Goal: Check status: Check status

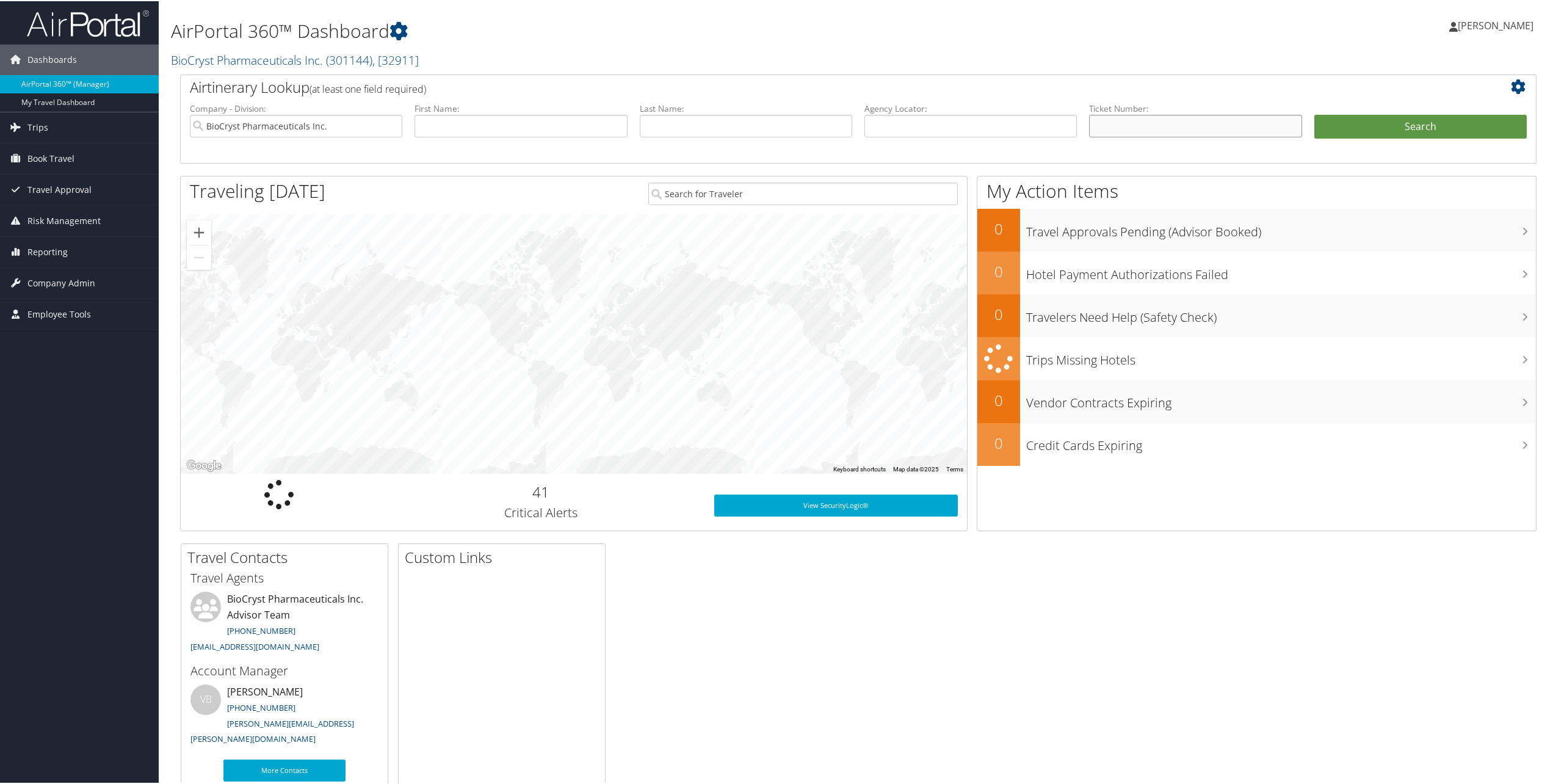
click at [1132, 119] on input "text" at bounding box center [1196, 124] width 213 height 23
type input "0067311053934"
click at [1370, 130] on button "Search" at bounding box center [1420, 126] width 213 height 25
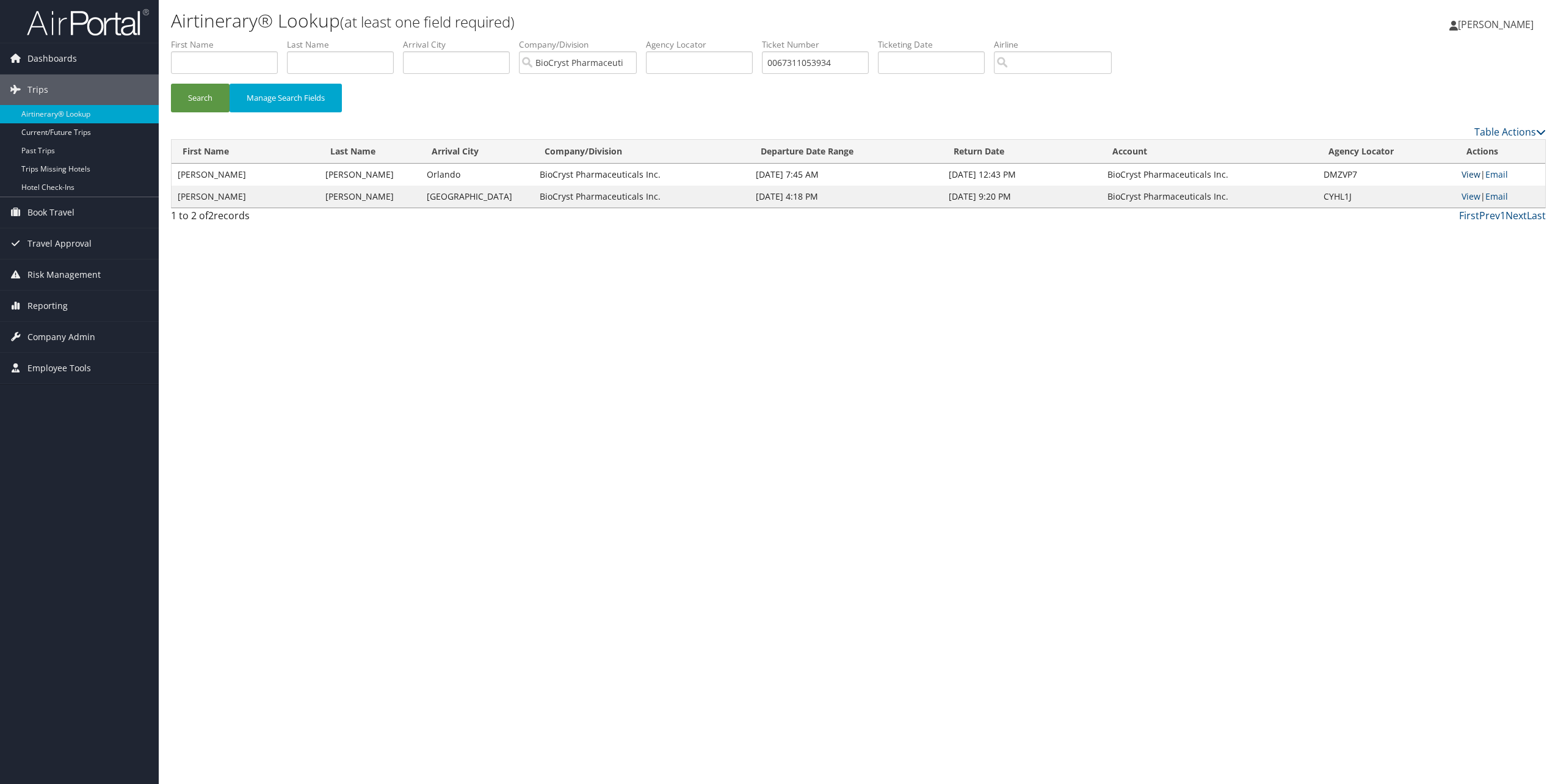
click at [1468, 172] on link "View" at bounding box center [1471, 174] width 19 height 12
click at [853, 64] on input "0067311053934" at bounding box center [815, 62] width 107 height 23
type input "0"
type input "8900897976565"
click at [171, 84] on button "Search" at bounding box center [200, 98] width 58 height 28
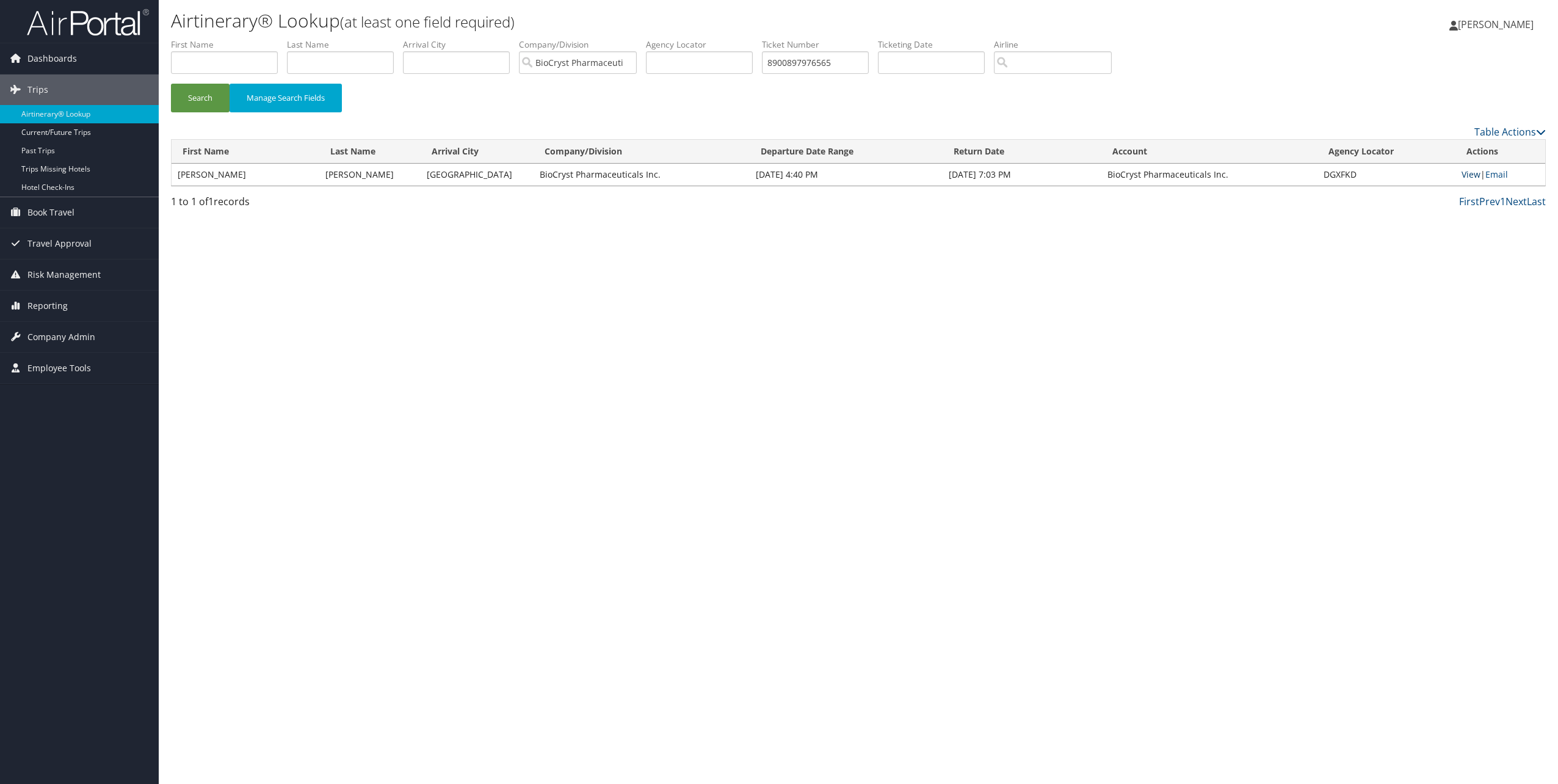
click at [1469, 172] on link "View" at bounding box center [1471, 174] width 19 height 12
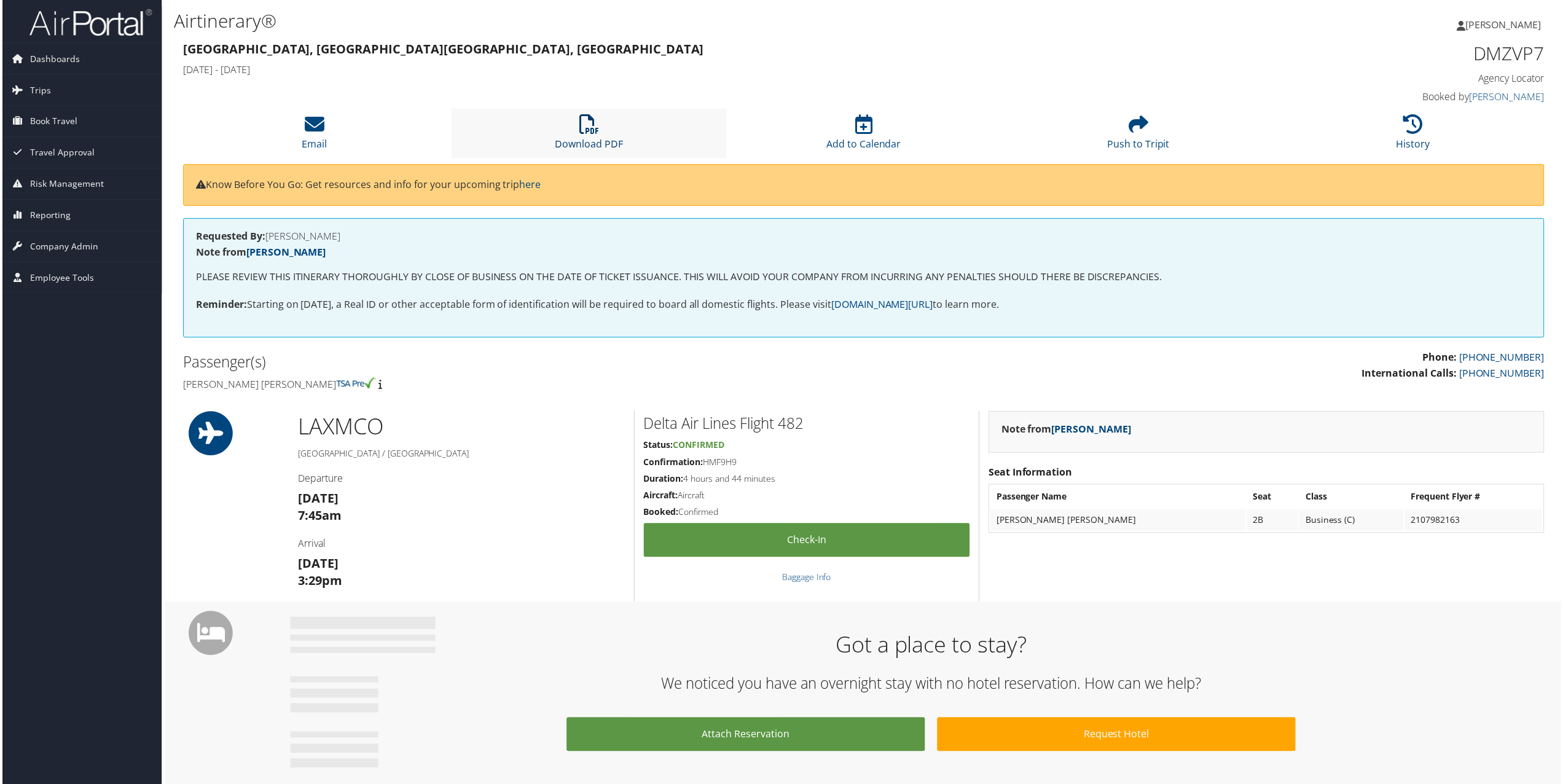
click at [580, 120] on icon at bounding box center [588, 125] width 20 height 20
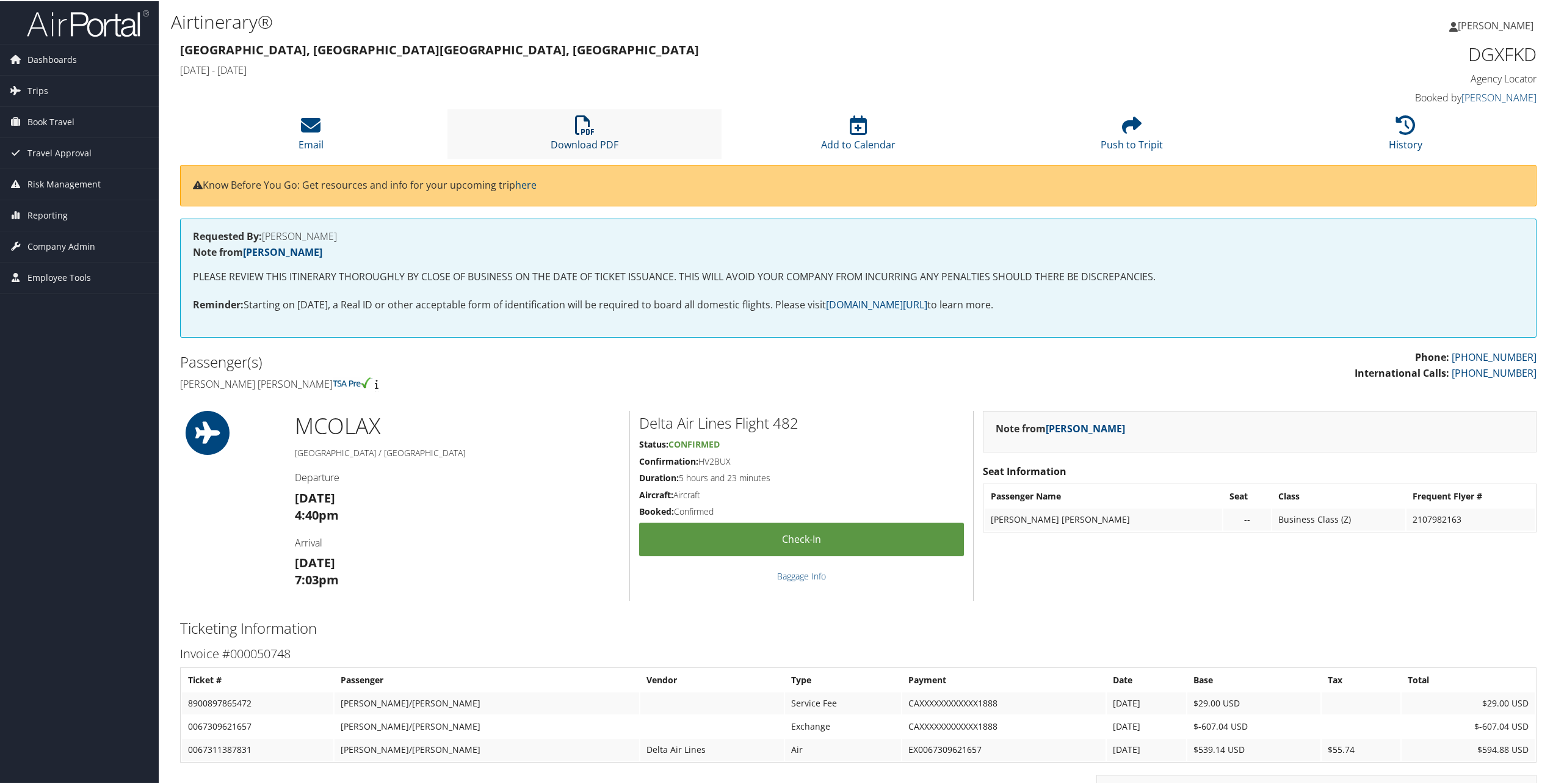
click at [580, 132] on icon at bounding box center [585, 124] width 20 height 20
